Goal: Transaction & Acquisition: Purchase product/service

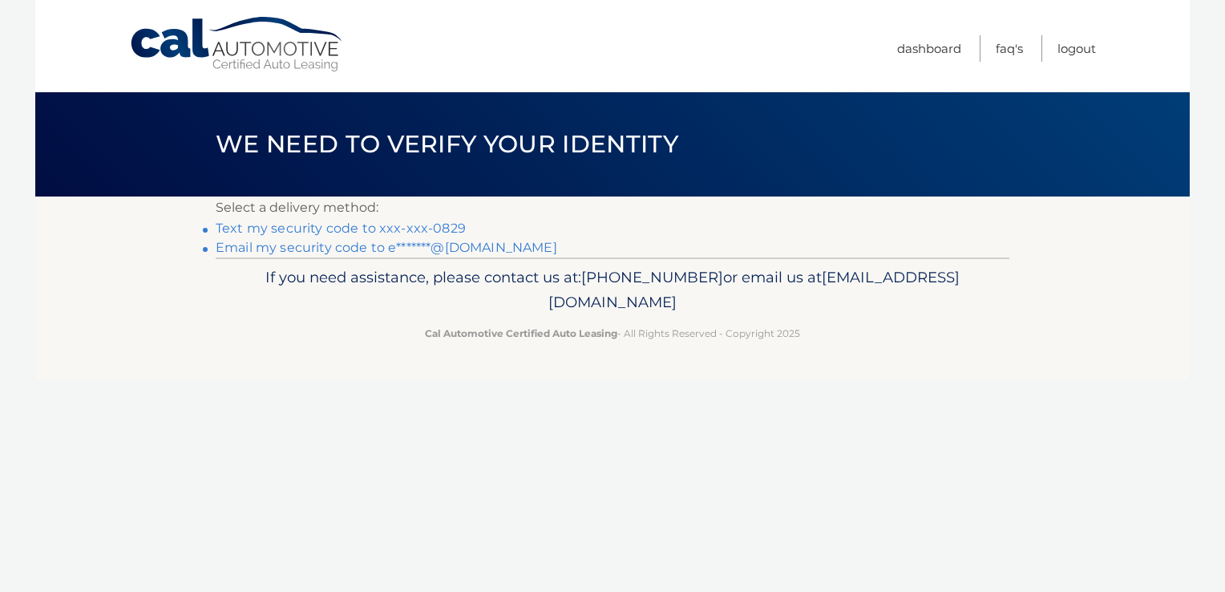
click at [436, 226] on link "Text my security code to xxx-xxx-0829" at bounding box center [341, 228] width 250 height 15
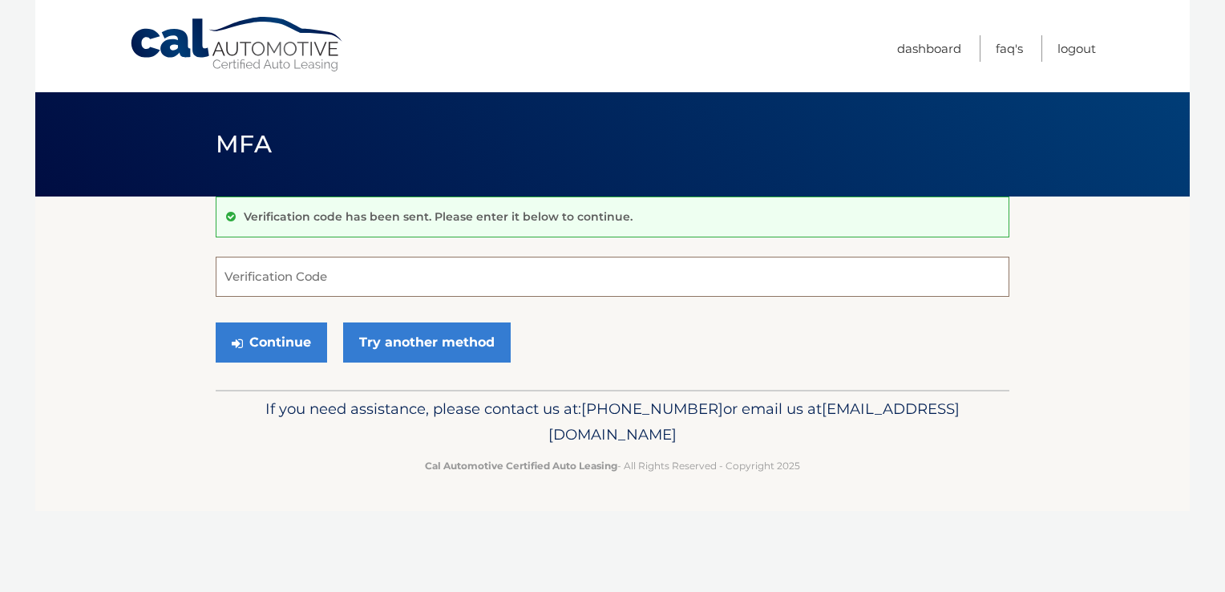
click at [404, 269] on input "Verification Code" at bounding box center [613, 277] width 794 height 40
type input "100986"
click at [318, 347] on button "Continue" at bounding box center [271, 342] width 111 height 40
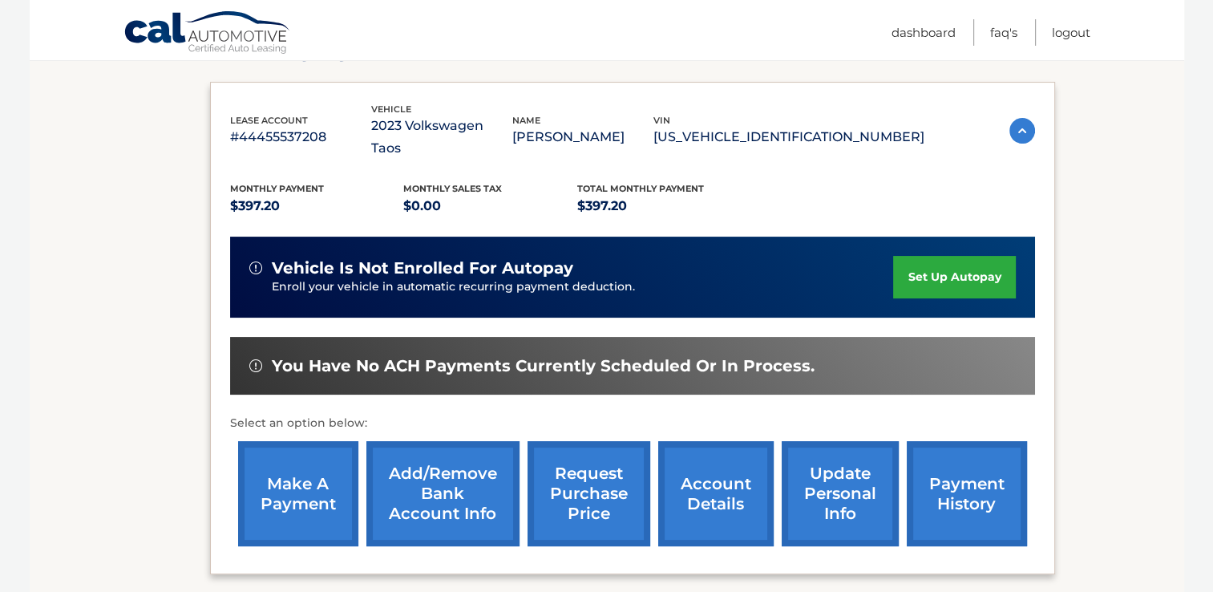
scroll to position [253, 0]
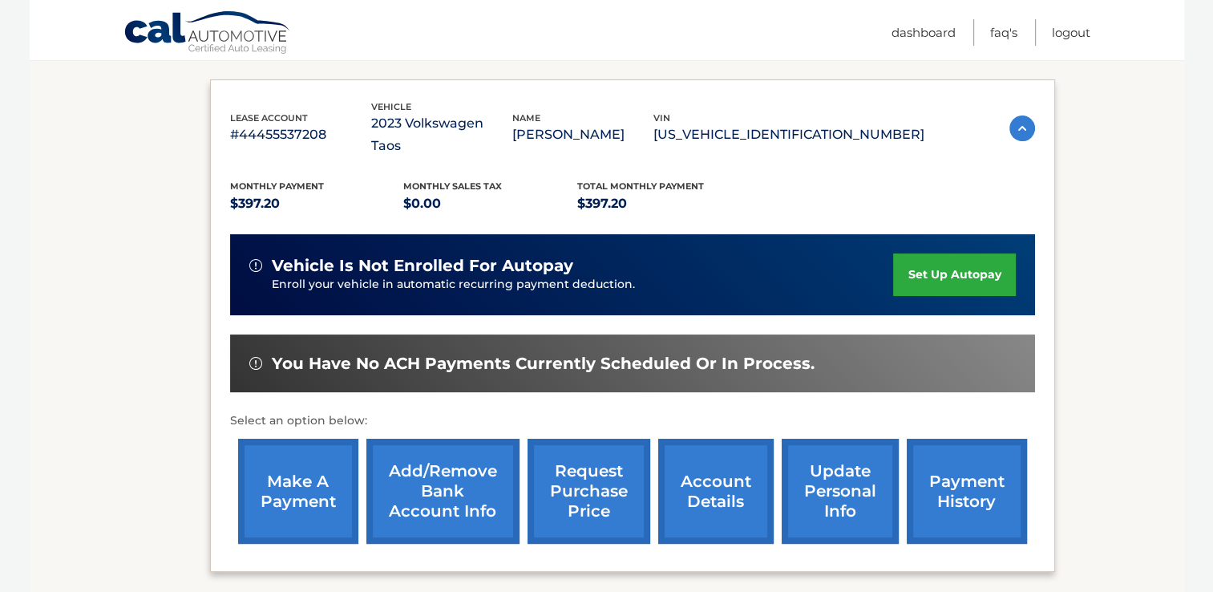
click at [285, 454] on link "make a payment" at bounding box center [298, 491] width 120 height 105
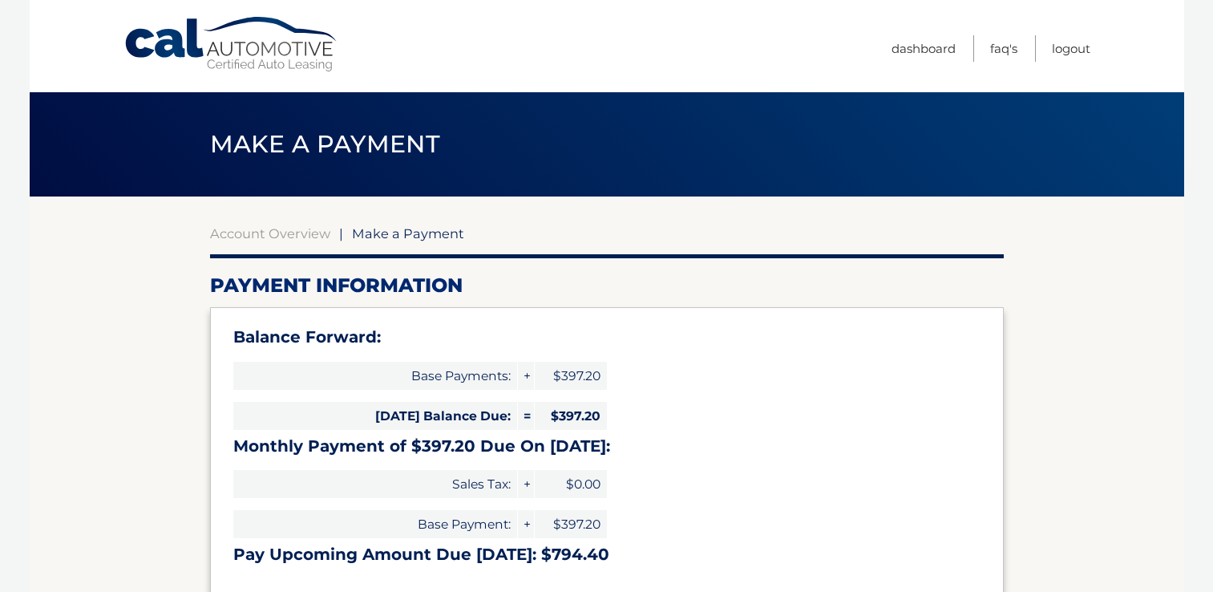
select select "YmE1MWMxYWYtMWQ5ZS00ZDEwLWI4MmQtYzAyMjA0NmMyYWVi"
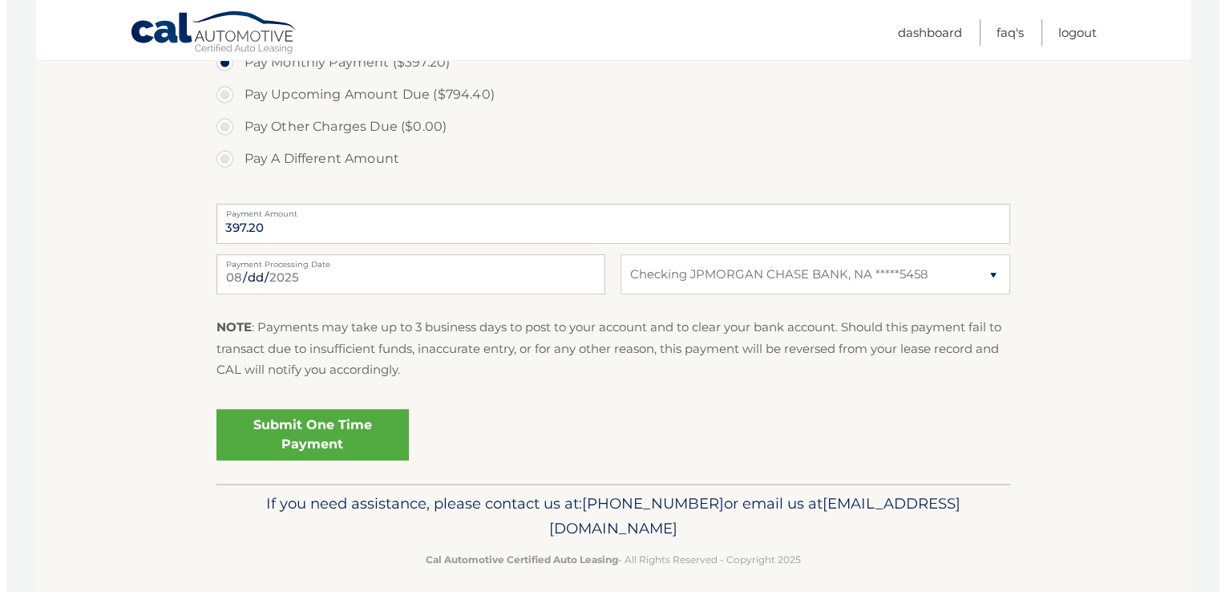
scroll to position [621, 0]
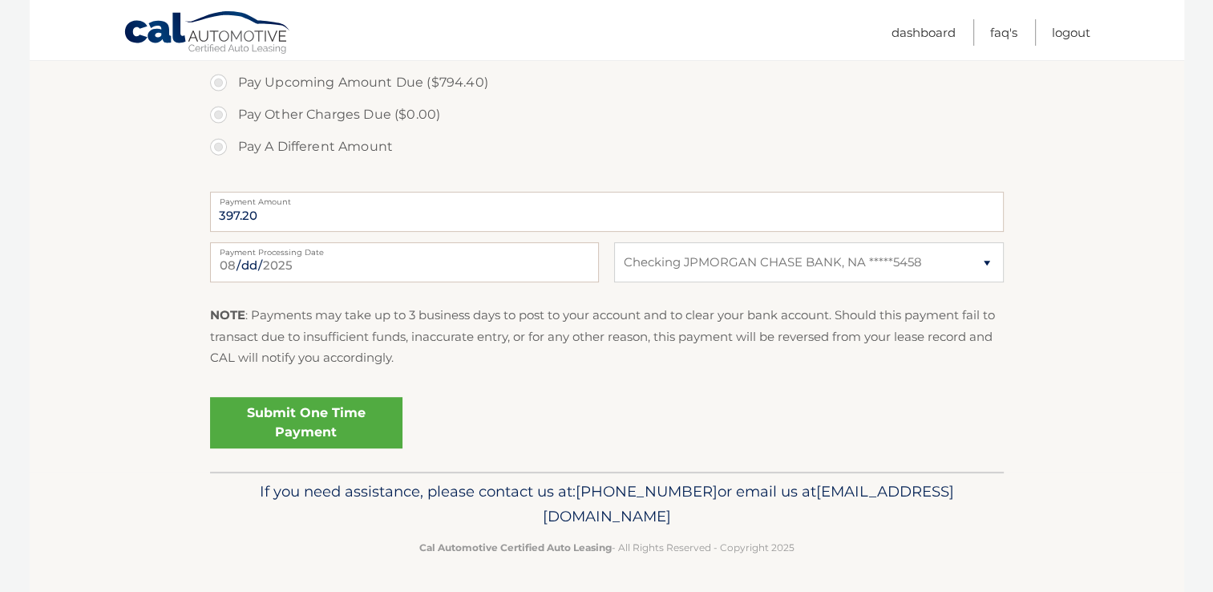
click at [302, 427] on link "Submit One Time Payment" at bounding box center [306, 422] width 192 height 51
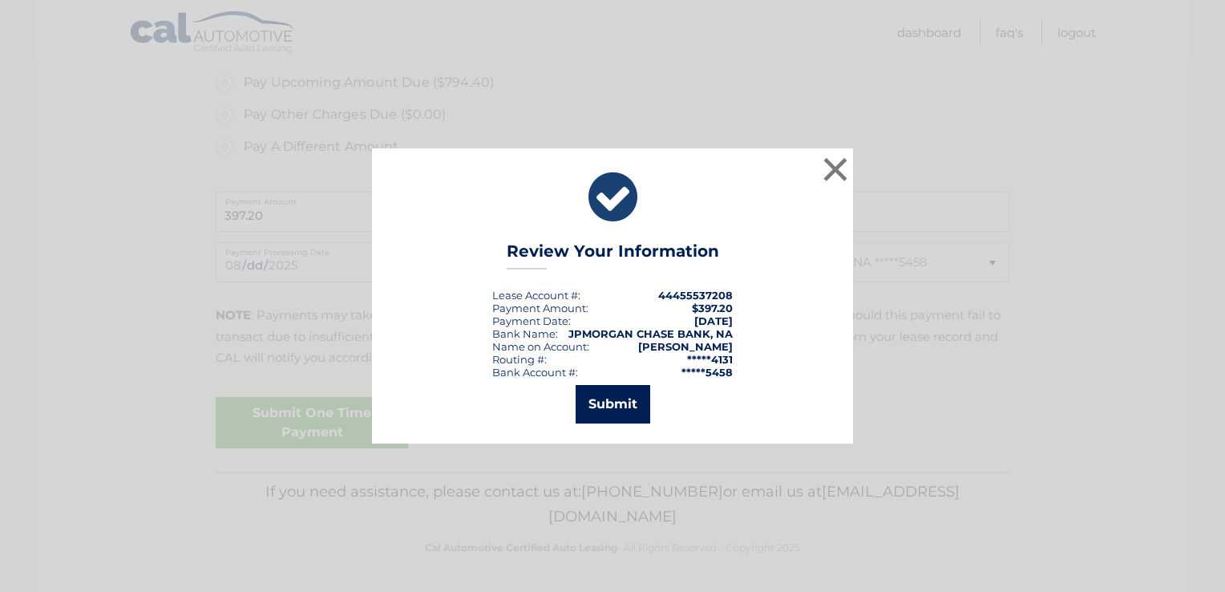
click at [624, 402] on button "Submit" at bounding box center [613, 404] width 75 height 38
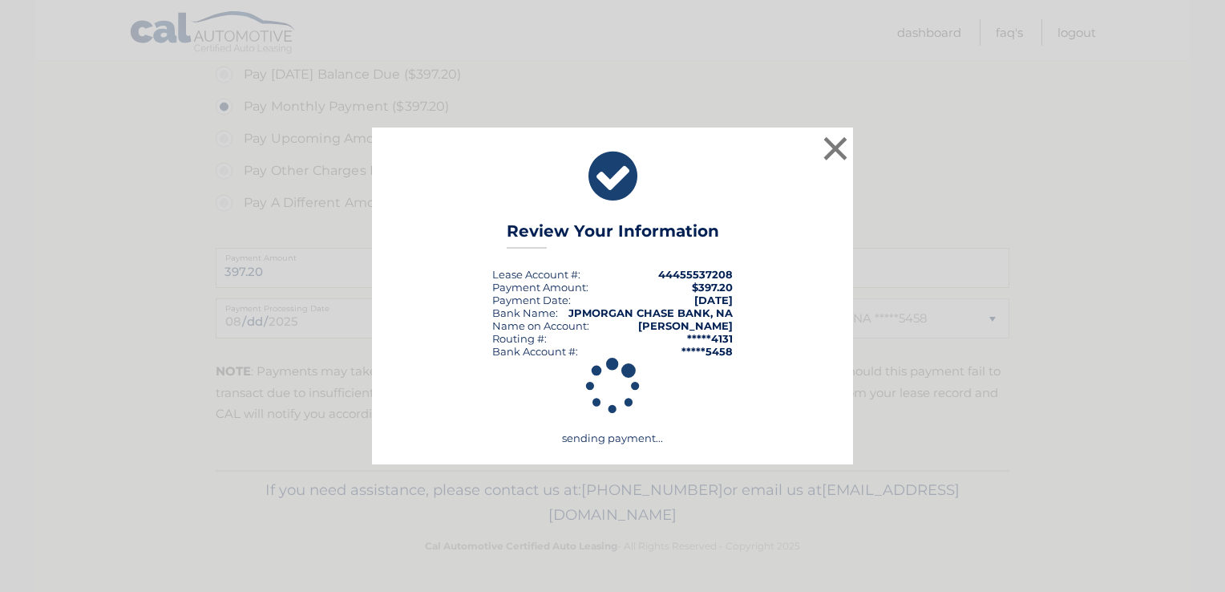
scroll to position [563, 0]
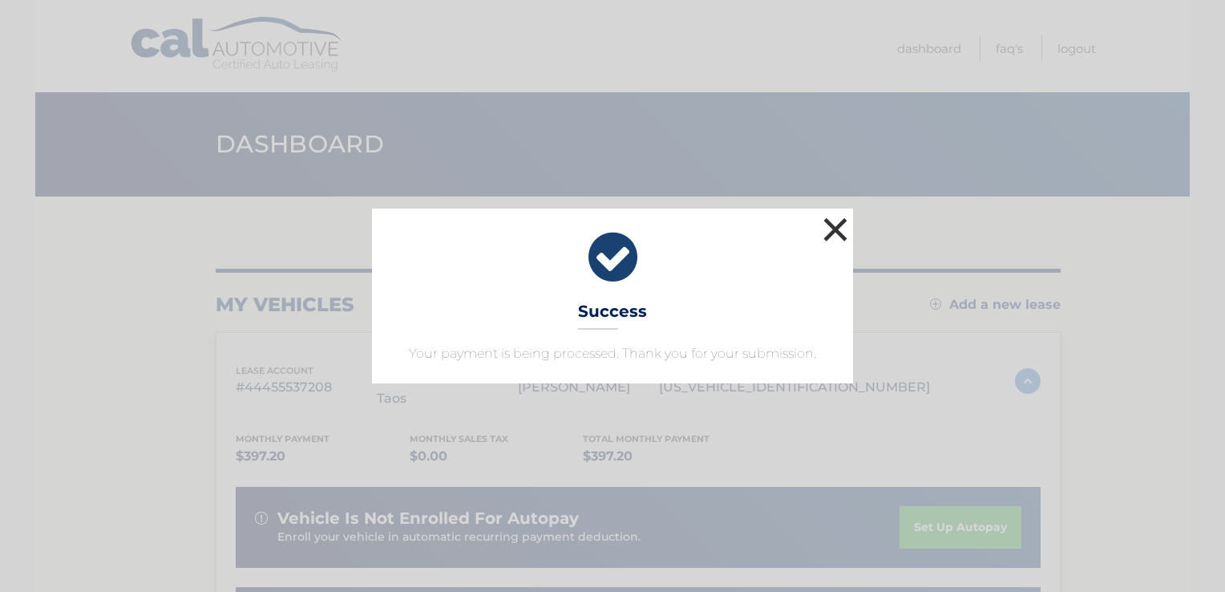
click at [837, 225] on button "×" at bounding box center [836, 229] width 32 height 32
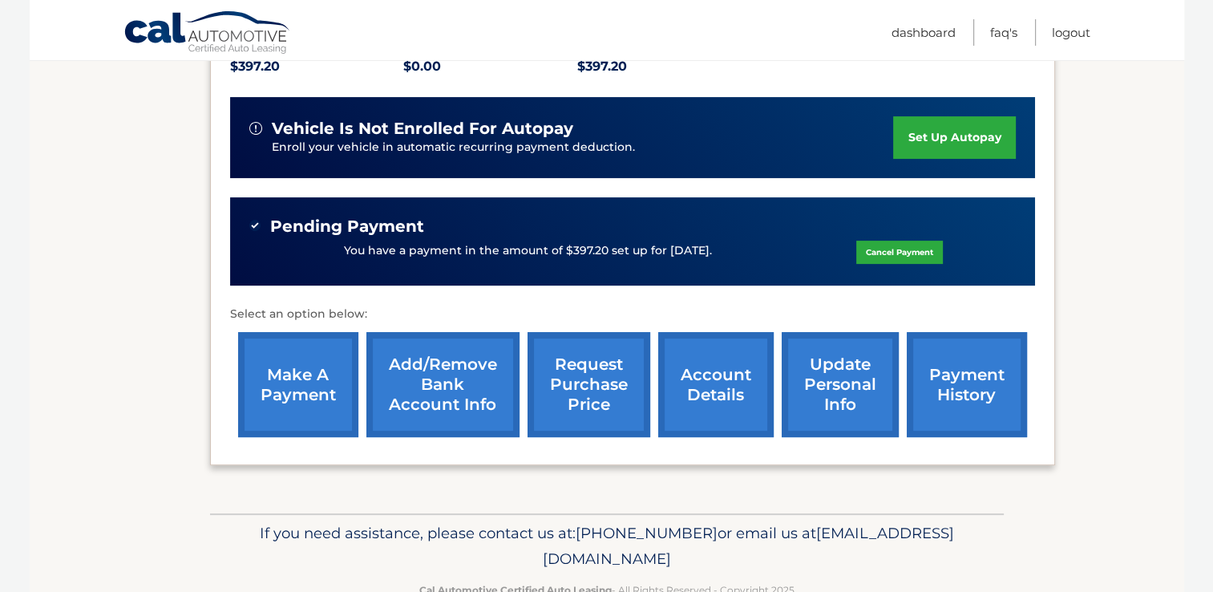
scroll to position [407, 0]
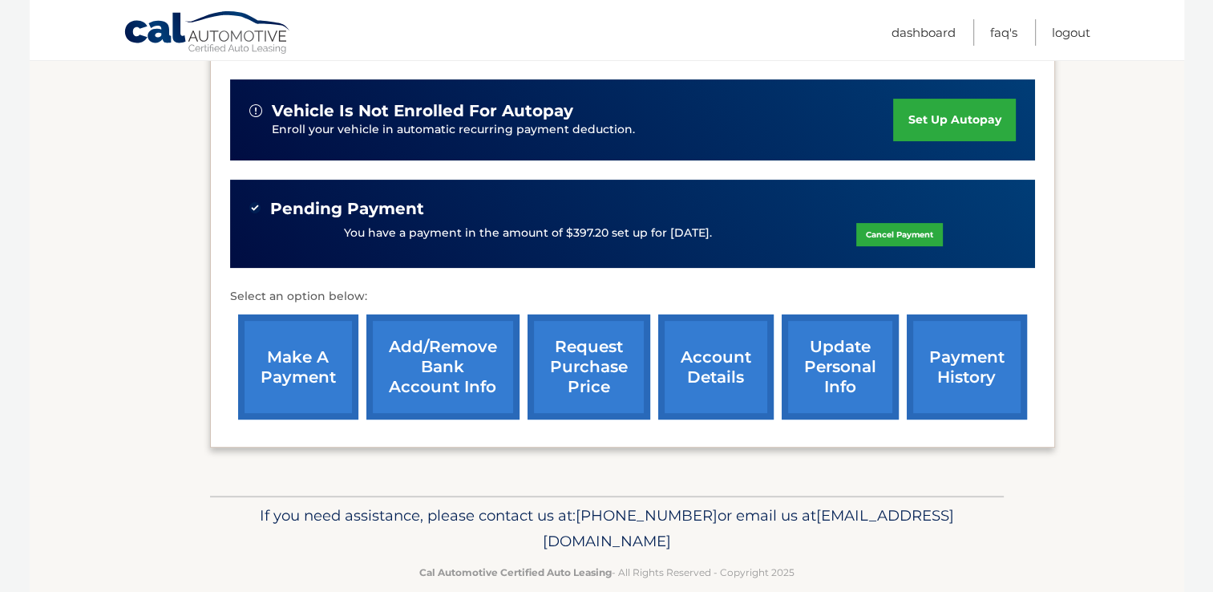
click at [953, 319] on link "payment history" at bounding box center [967, 366] width 120 height 105
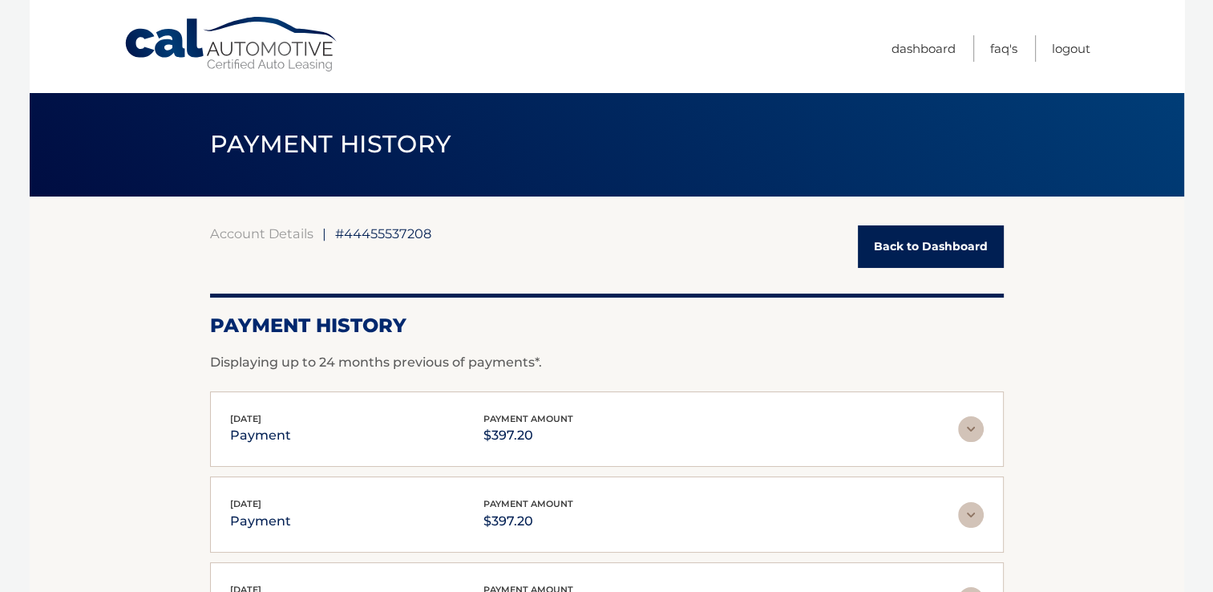
click at [925, 256] on link "Back to Dashboard" at bounding box center [931, 246] width 146 height 43
